Goal: Find specific page/section: Find specific page/section

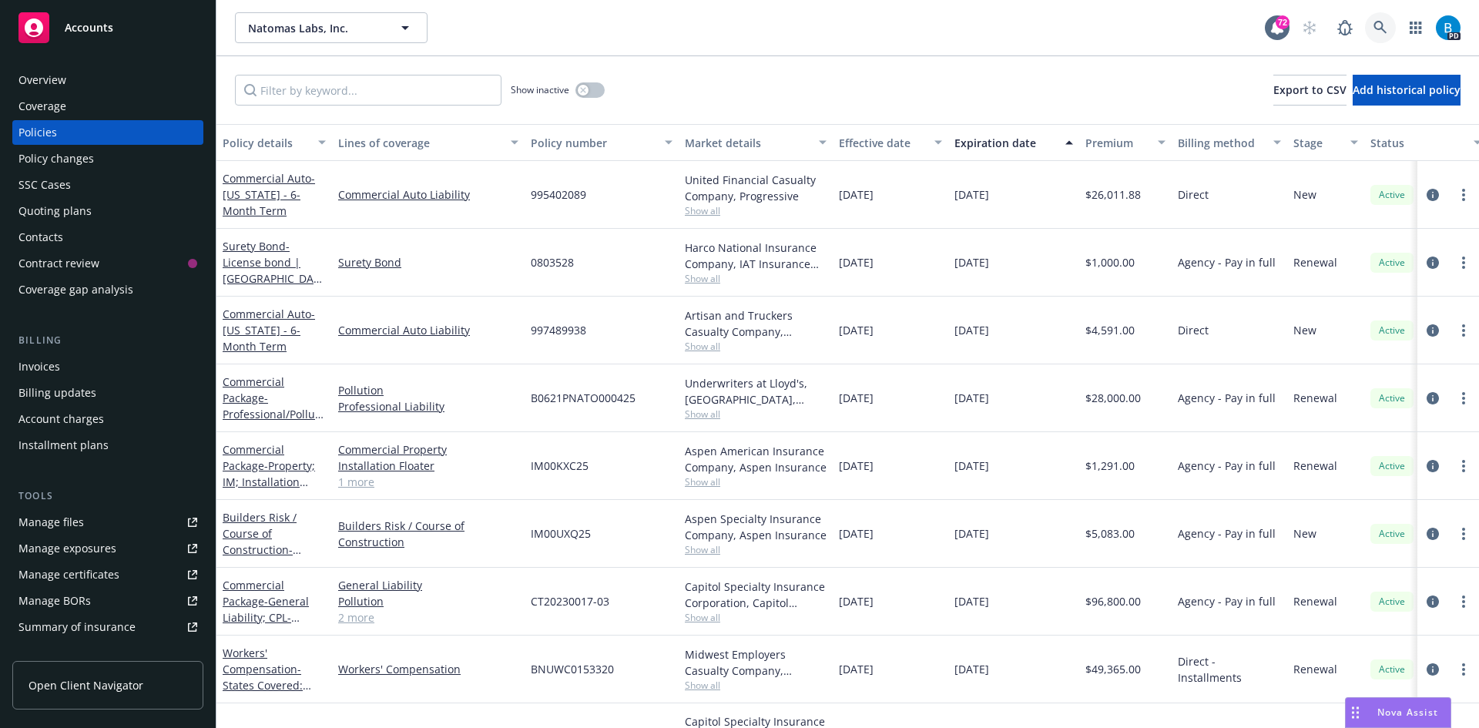
click at [1374, 22] on icon at bounding box center [1380, 27] width 13 height 13
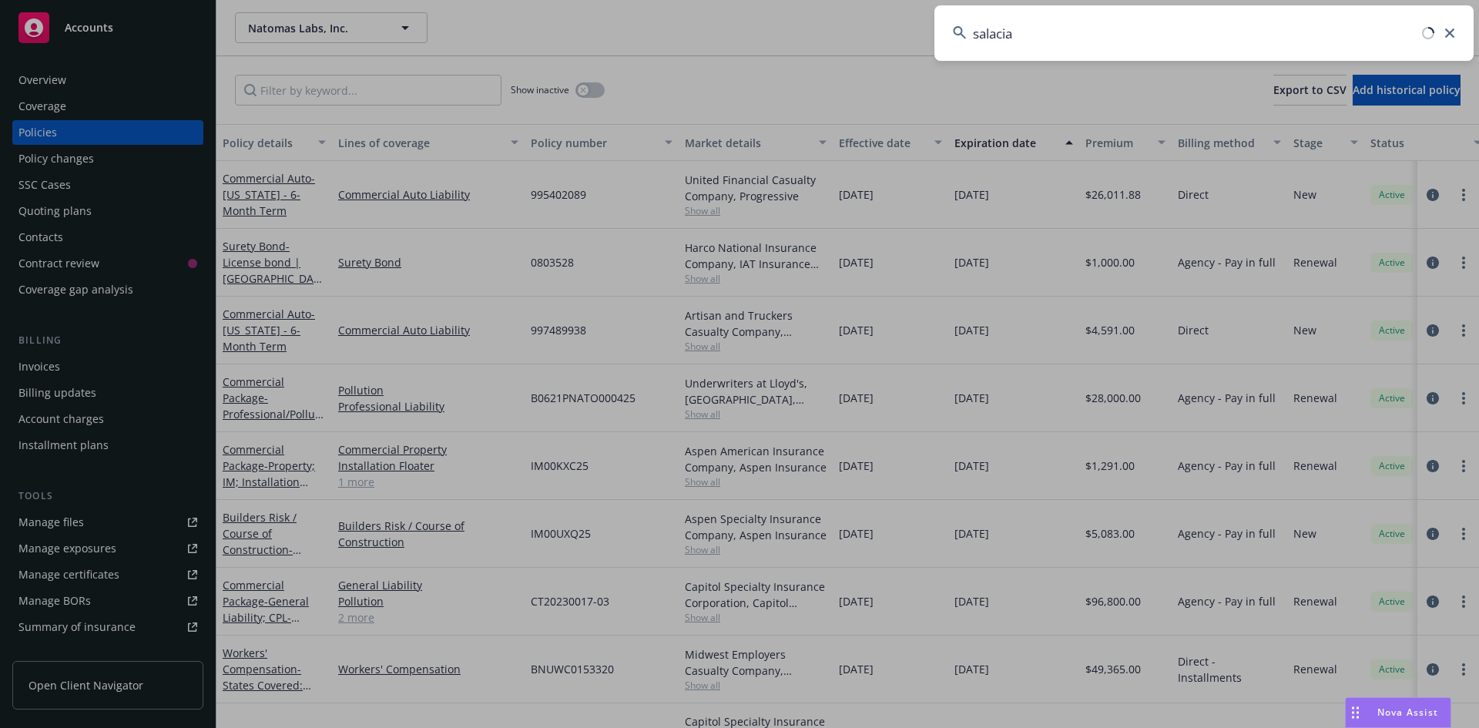
type input "salacia"
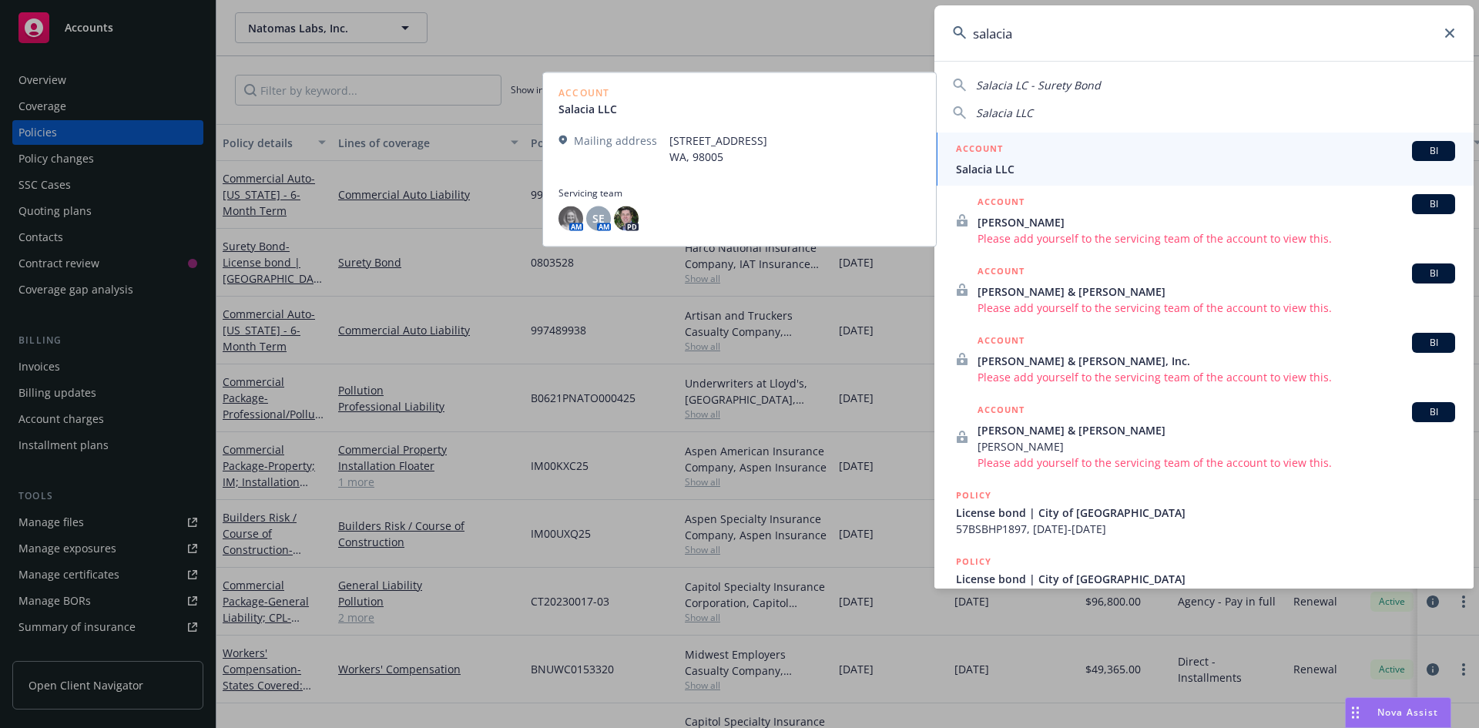
click at [989, 170] on span "Salacia LLC" at bounding box center [1205, 169] width 499 height 16
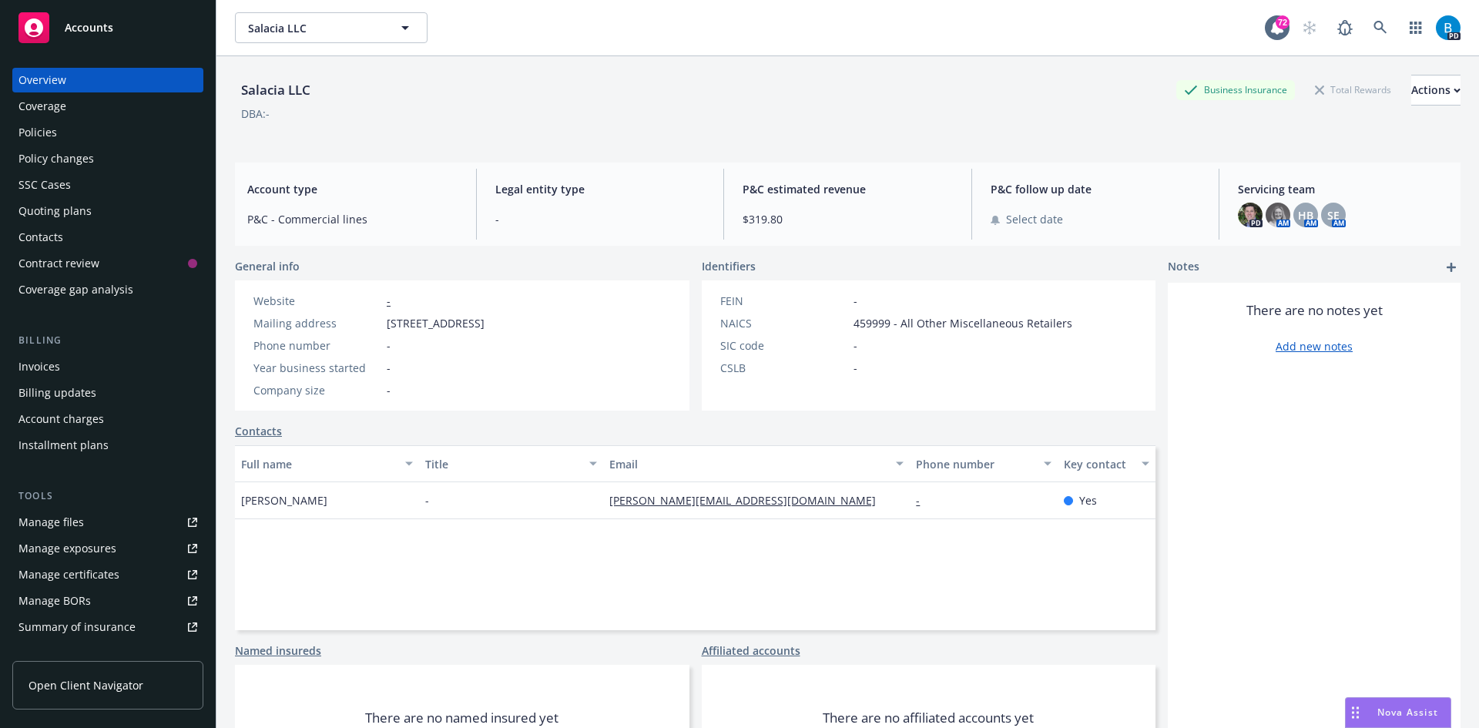
click at [31, 127] on div "Policies" at bounding box center [37, 132] width 39 height 25
